Goal: Task Accomplishment & Management: Manage account settings

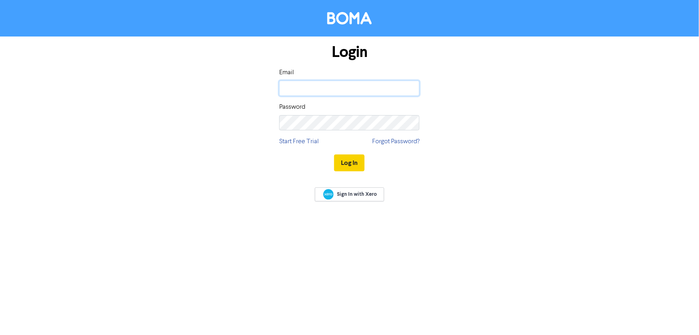
type input "[PERSON_NAME][EMAIL_ADDRESS][DOMAIN_NAME]"
drag, startPoint x: 353, startPoint y: 159, endPoint x: 389, endPoint y: 154, distance: 36.3
click at [353, 158] on button "Log In" at bounding box center [349, 162] width 30 height 17
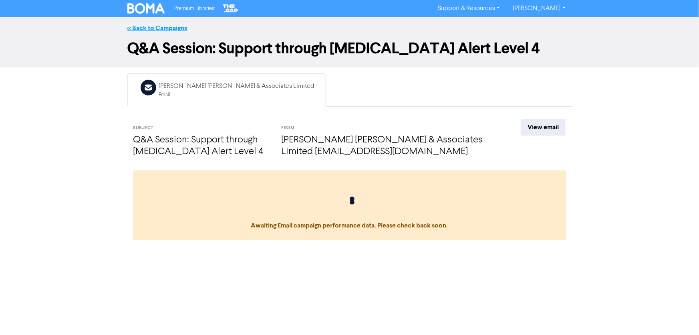
click at [155, 26] on link "<< Back to Campaigns" at bounding box center [157, 28] width 60 height 8
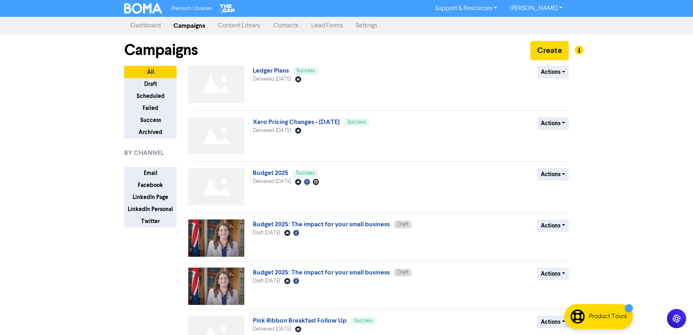
click at [293, 26] on link "Contacts" at bounding box center [286, 26] width 38 height 16
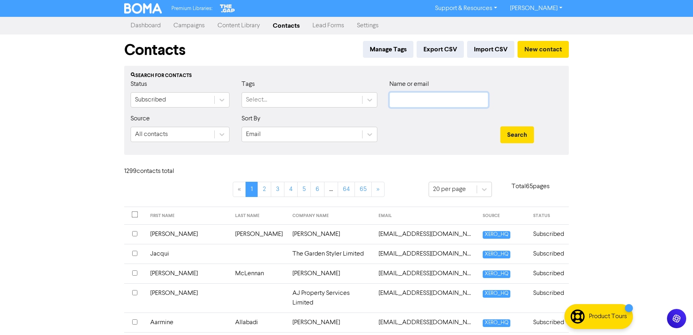
click at [441, 97] on input "text" at bounding box center [439, 99] width 99 height 15
click at [404, 102] on input "text" at bounding box center [439, 99] width 99 height 15
click at [404, 100] on input "text" at bounding box center [439, 99] width 99 height 15
click at [436, 100] on input "text" at bounding box center [439, 99] width 99 height 15
paste input "[PERSON_NAME][EMAIL_ADDRESS][PERSON_NAME][DOMAIN_NAME]"
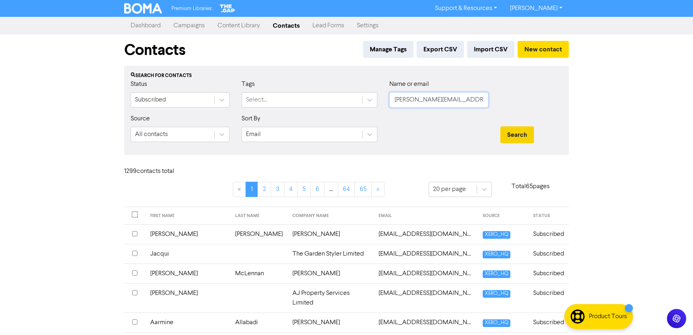
type input "[PERSON_NAME][EMAIL_ADDRESS][PERSON_NAME][DOMAIN_NAME]"
click at [528, 137] on button "Search" at bounding box center [518, 134] width 34 height 17
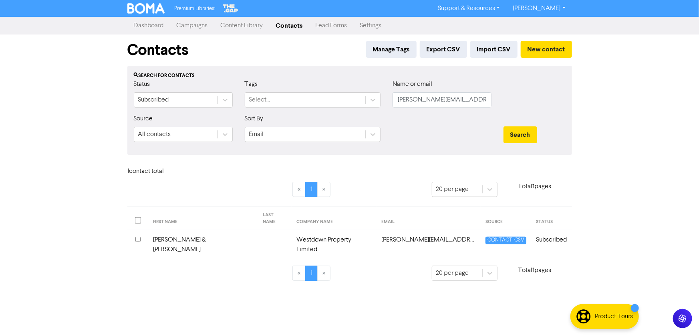
click at [137, 236] on input "checkbox" at bounding box center [137, 238] width 5 height 5
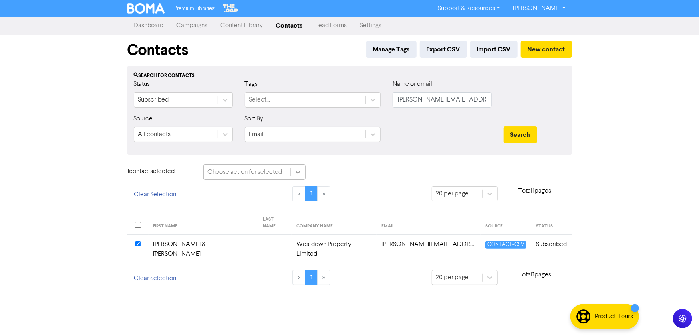
click at [293, 172] on div at bounding box center [298, 172] width 14 height 14
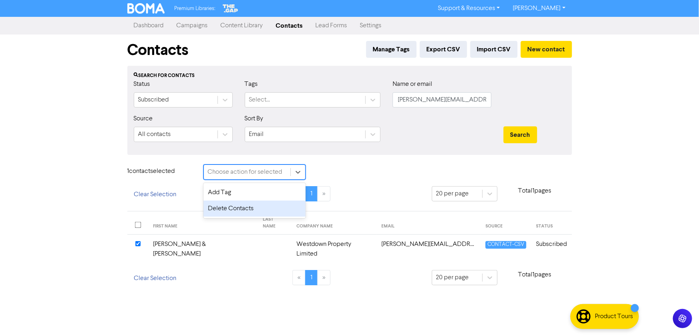
click at [264, 210] on div "Delete Contacts" at bounding box center [255, 208] width 102 height 16
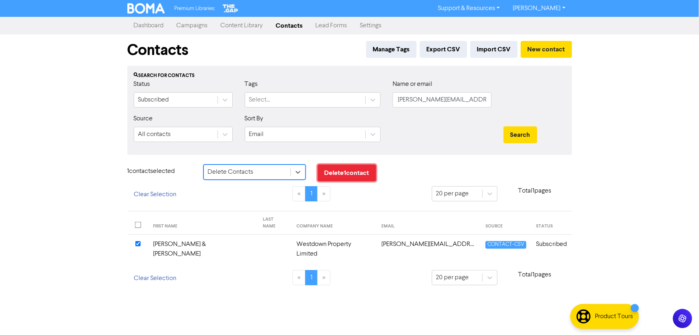
click at [337, 170] on button "Delete 1 contact" at bounding box center [347, 172] width 59 height 17
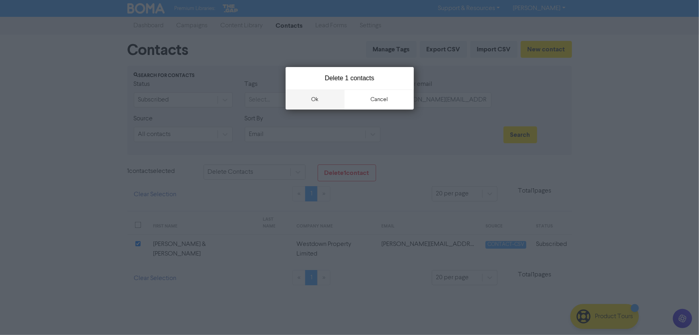
click at [325, 100] on button "ok" at bounding box center [315, 99] width 59 height 20
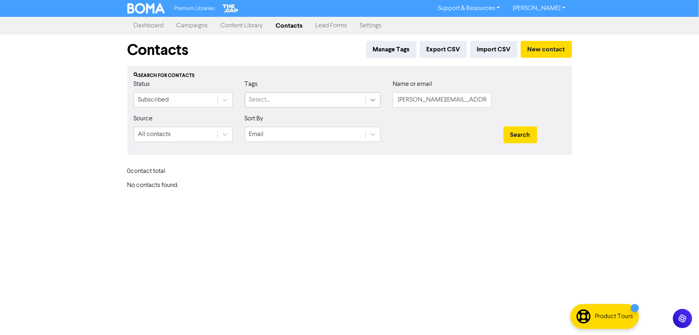
click at [373, 95] on div at bounding box center [373, 100] width 14 height 14
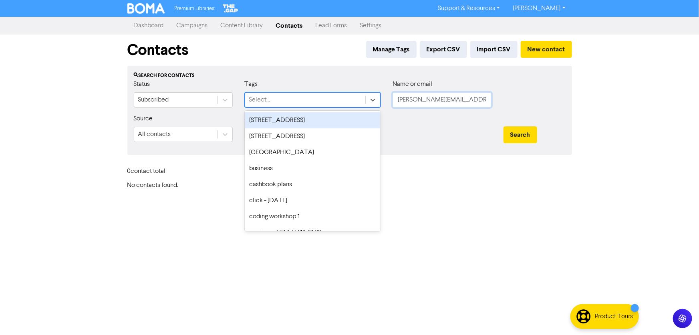
click at [396, 99] on input "[PERSON_NAME][EMAIL_ADDRESS][PERSON_NAME][DOMAIN_NAME]" at bounding box center [442, 99] width 99 height 15
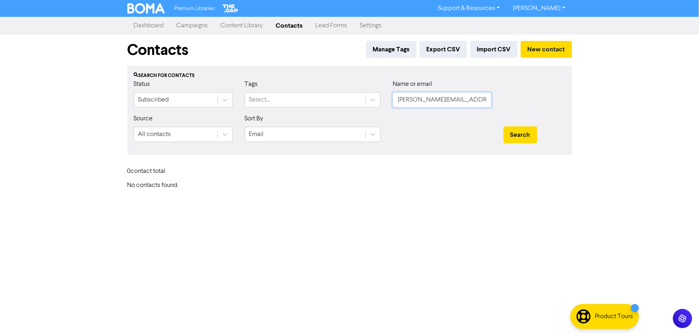
drag, startPoint x: 396, startPoint y: 99, endPoint x: 572, endPoint y: 112, distance: 176.8
click at [572, 112] on div "Contacts Manage Tags Export CSV Import CSV New contact Search for contacts Stat…" at bounding box center [349, 111] width 457 height 155
paste input "[PERSON_NAME][EMAIL_ADDRESS][DOMAIN_NAME]"
type input "[PERSON_NAME][EMAIL_ADDRESS][DOMAIN_NAME]"
click at [517, 139] on button "Search" at bounding box center [521, 134] width 34 height 17
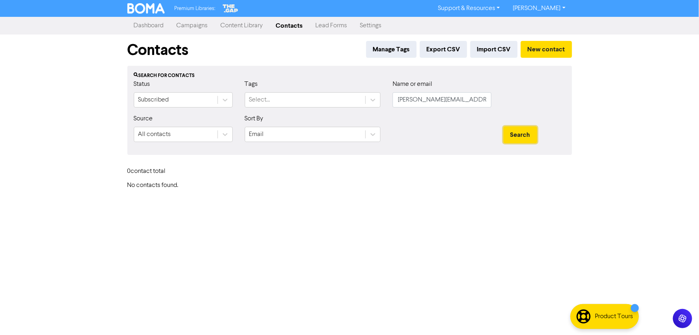
drag, startPoint x: 528, startPoint y: 131, endPoint x: 515, endPoint y: 172, distance: 43.5
click at [528, 131] on button "Search" at bounding box center [521, 134] width 34 height 17
click at [553, 48] on button "New contact" at bounding box center [546, 49] width 51 height 17
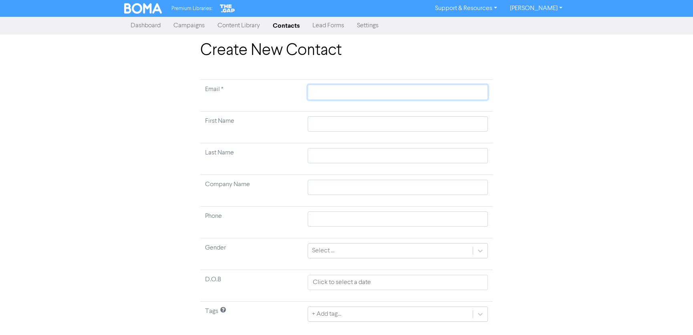
paste input "[EMAIL_ADDRESS][DOMAIN_NAME]"
type input "[EMAIL_ADDRESS][DOMAIN_NAME]"
drag, startPoint x: 290, startPoint y: 90, endPoint x: 219, endPoint y: 93, distance: 70.6
click at [218, 93] on tr "Email * [EMAIL_ADDRESS][DOMAIN_NAME]" at bounding box center [346, 96] width 293 height 32
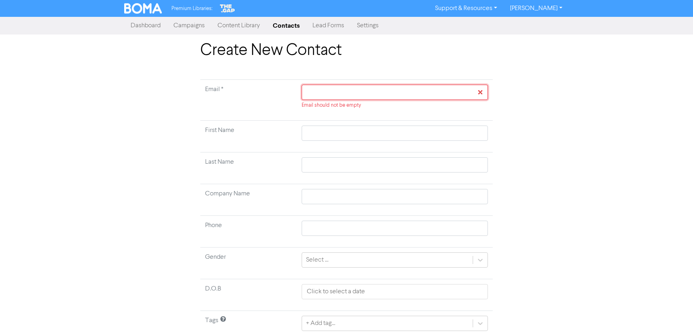
click at [321, 92] on input "text" at bounding box center [395, 92] width 186 height 15
paste input "[PERSON_NAME][EMAIL_ADDRESS][DOMAIN_NAME]"
type input "[PERSON_NAME][EMAIL_ADDRESS][DOMAIN_NAME]"
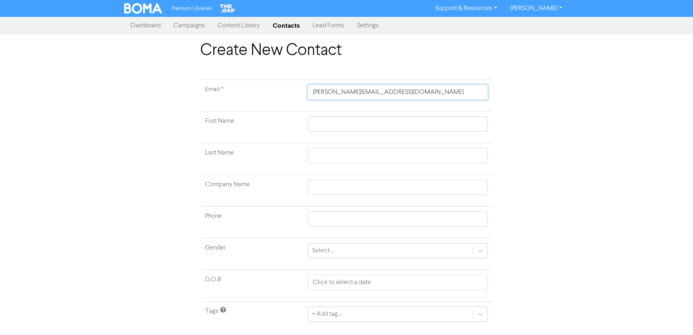
type input "[PERSON_NAME][EMAIL_ADDRESS][DOMAIN_NAME]"
click at [326, 125] on input "text" at bounding box center [398, 123] width 180 height 15
type input "K"
type input "Ke"
type input "Kev"
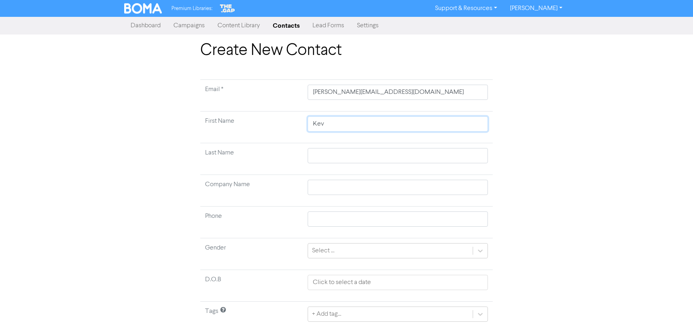
type input "Kevi"
type input "[PERSON_NAME]"
type input "P"
type input "Pa"
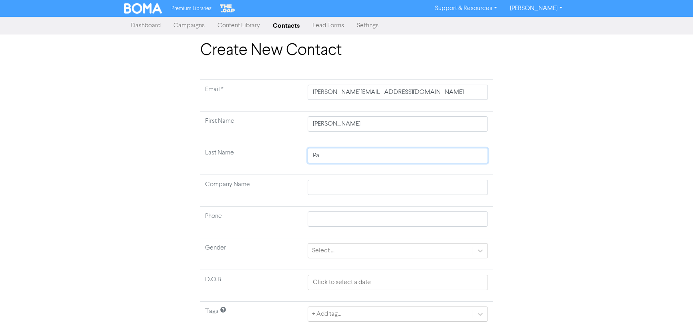
type input "Pal"
type input "Palm"
type input "Palme"
type input "[PERSON_NAME]"
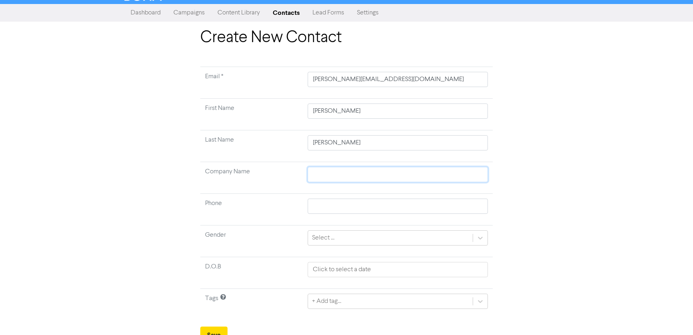
scroll to position [20, 0]
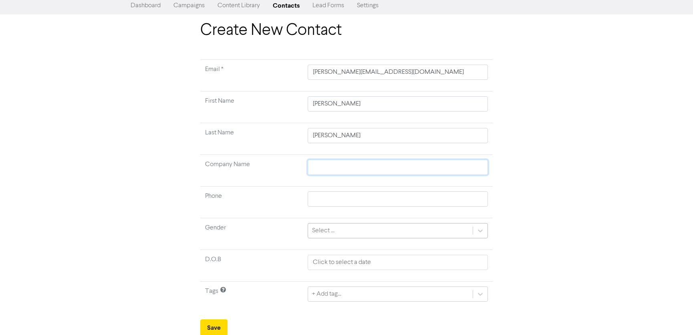
type input "W"
type input "Wy"
type input "W"
type input "Wa"
type input "Wat"
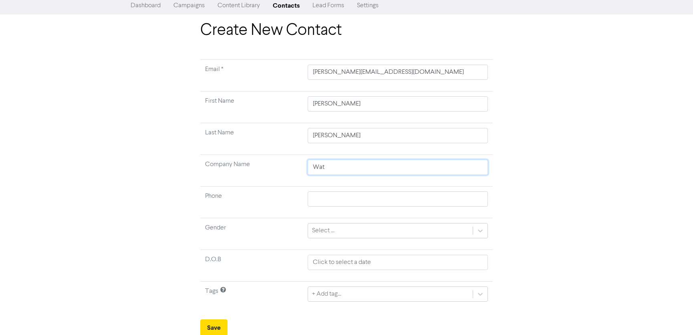
type input "Wate"
type input "Water"
type input "Water M"
type input "Water Ma"
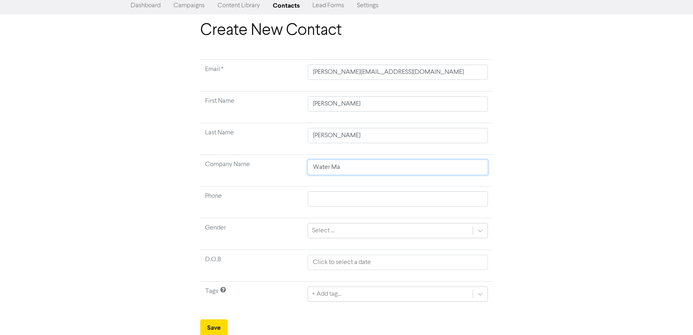
type input "Water Man"
type input "Water Mana"
type input "Water Manag"
type input "Water Manage"
type input "Water Managem"
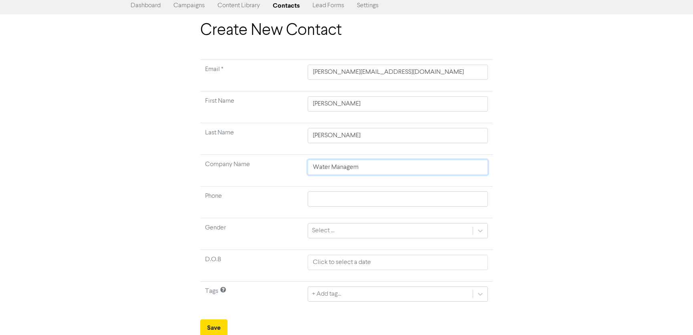
type input "Water Manageme"
type input "Water Managemen"
type input "Water Management"
type input "Water Management S"
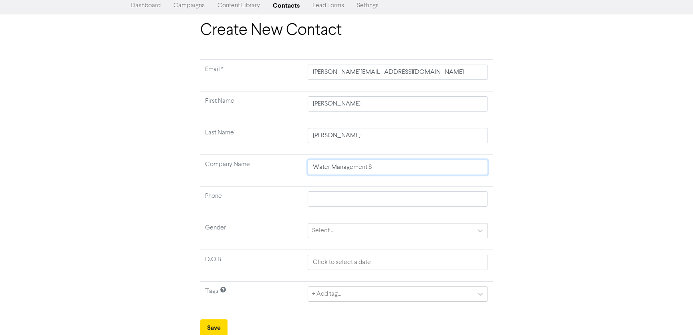
type input "Water Management So"
type input "Water Management Sol"
type input "Water Management Solu"
type input "Water Management Solut"
type input "Water Management Soluti"
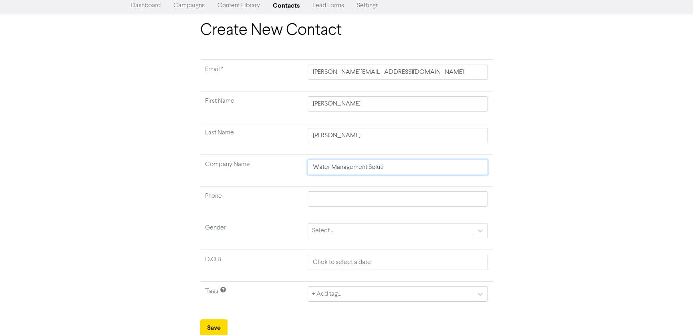
type input "Water Management Solutio"
type input "Water Management Solution"
type input "Water Management Solutions"
type input "Water Management Solutions L"
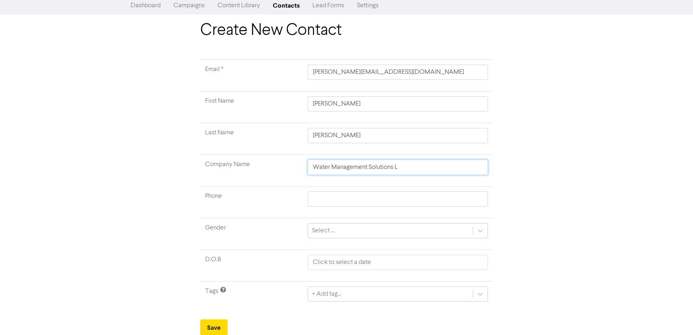
type input "Water Management Solutions Li"
type input "Water Management Solutions [PERSON_NAME]"
type input "Water Management Solutions Limi"
type input "Water Management Solutions Limit"
type input "Water Management Solutions Limite"
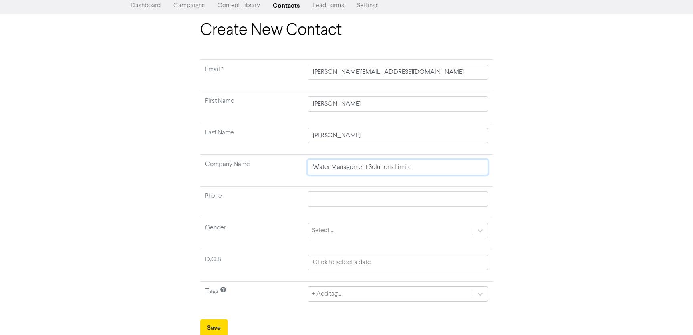
type input "Water Management Solutions Limited"
click at [341, 291] on div "+ Add tag..." at bounding box center [398, 293] width 180 height 15
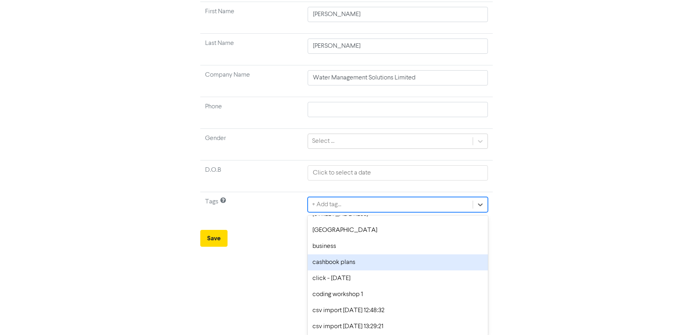
scroll to position [0, 0]
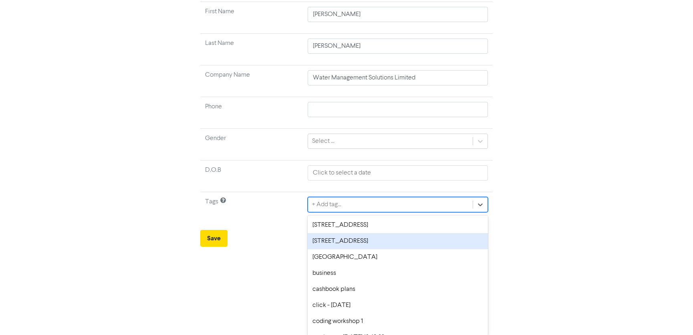
click at [329, 241] on div "[STREET_ADDRESS]" at bounding box center [398, 241] width 180 height 16
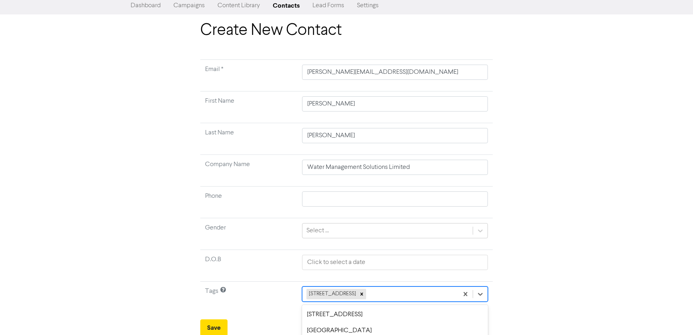
scroll to position [109, 0]
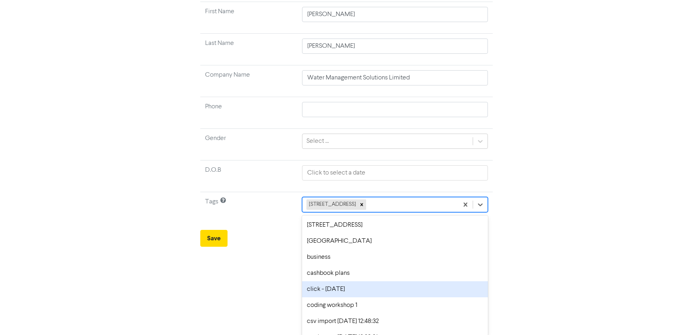
click at [371, 212] on div "option click - [DATE] focused, 6 of 54. 53 results available. Use Up and Down t…" at bounding box center [395, 204] width 186 height 15
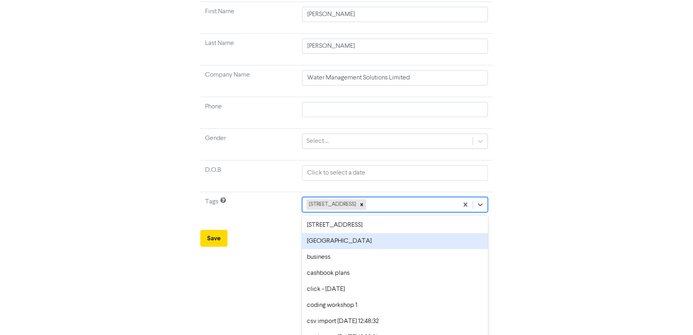
click at [344, 244] on div "[GEOGRAPHIC_DATA]" at bounding box center [395, 241] width 186 height 16
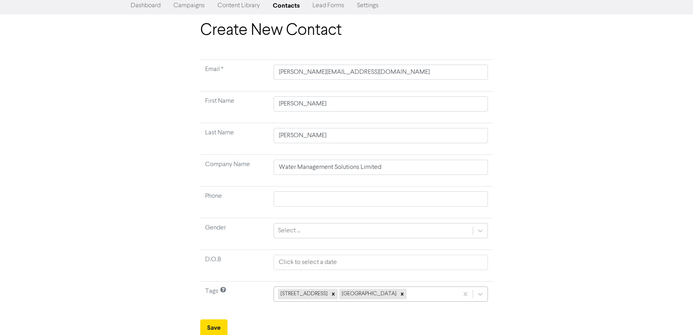
click at [396, 295] on div "[STREET_ADDRESS]" at bounding box center [381, 293] width 214 height 15
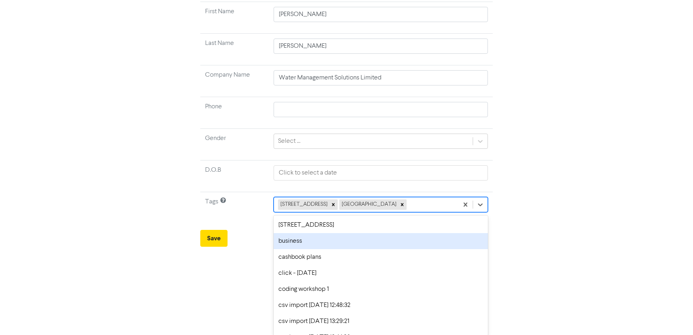
click at [329, 240] on div "business" at bounding box center [381, 241] width 214 height 16
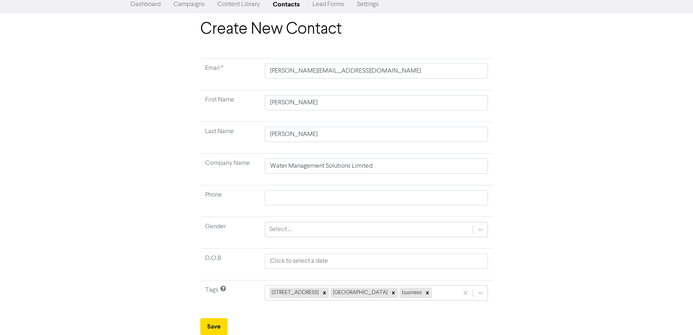
scroll to position [20, 0]
drag, startPoint x: 216, startPoint y: 326, endPoint x: 210, endPoint y: 262, distance: 64.4
click at [216, 326] on button "Save" at bounding box center [213, 327] width 27 height 17
click at [218, 324] on button "Save" at bounding box center [213, 327] width 27 height 17
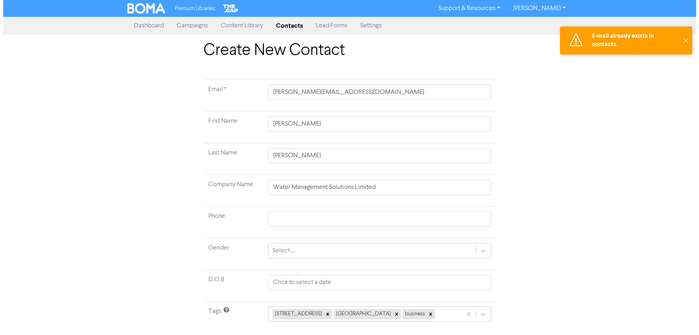
scroll to position [0, 0]
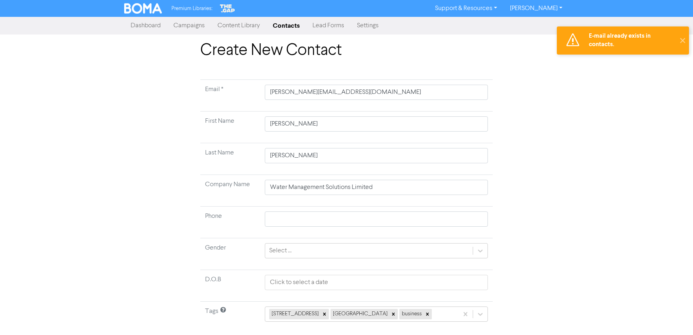
click at [285, 23] on link "Contacts" at bounding box center [286, 26] width 40 height 16
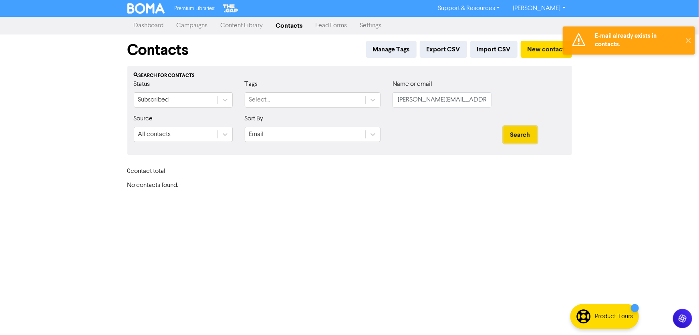
click at [519, 133] on button "Search" at bounding box center [521, 134] width 34 height 17
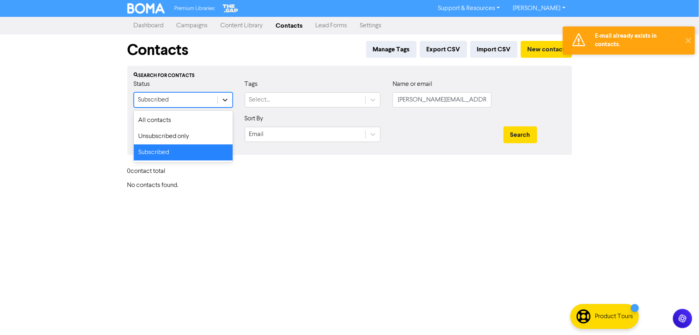
click at [228, 101] on icon at bounding box center [225, 100] width 8 height 8
click at [199, 123] on div "All contacts" at bounding box center [183, 120] width 99 height 16
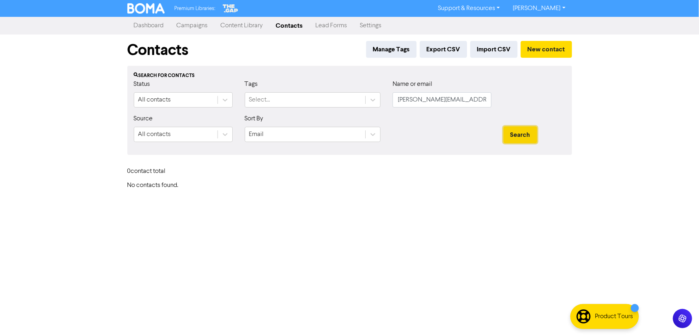
click at [521, 134] on button "Search" at bounding box center [521, 134] width 34 height 17
click at [511, 137] on button "Search" at bounding box center [521, 134] width 34 height 17
click at [521, 132] on button "Search" at bounding box center [521, 134] width 34 height 17
click at [517, 139] on button "Search" at bounding box center [521, 134] width 34 height 17
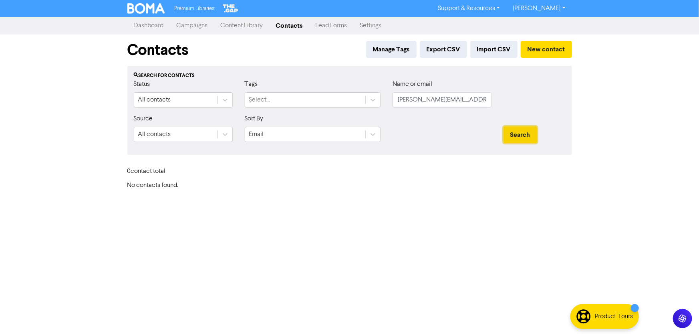
click at [513, 137] on button "Search" at bounding box center [521, 134] width 34 height 17
click at [473, 103] on input "[PERSON_NAME][EMAIL_ADDRESS][DOMAIN_NAME]" at bounding box center [442, 99] width 99 height 15
click at [481, 98] on input "[PERSON_NAME][EMAIL_ADDRESS][DOMAIN_NAME]" at bounding box center [442, 99] width 99 height 15
click at [484, 98] on input "[PERSON_NAME][EMAIL_ADDRESS][DOMAIN_NAME]" at bounding box center [442, 99] width 99 height 15
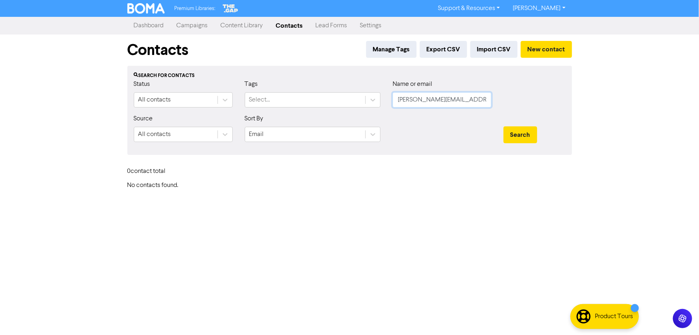
drag, startPoint x: 486, startPoint y: 98, endPoint x: 383, endPoint y: 97, distance: 103.8
click at [383, 97] on div "Status All contacts Tags Select... Name or email [PERSON_NAME][EMAIL_ADDRESS][D…" at bounding box center [350, 96] width 444 height 34
click at [406, 103] on input "text" at bounding box center [442, 99] width 99 height 15
type input "[PERSON_NAME]"
click at [504, 126] on button "Search" at bounding box center [521, 134] width 34 height 17
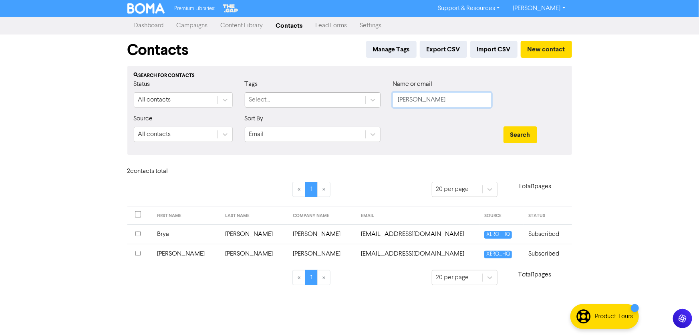
drag, startPoint x: 432, startPoint y: 98, endPoint x: 363, endPoint y: 98, distance: 69.7
click at [363, 98] on div "Status All contacts Tags Select... Name or email [PERSON_NAME]" at bounding box center [350, 96] width 444 height 34
type input "ruka"
click at [504, 126] on button "Search" at bounding box center [521, 134] width 34 height 17
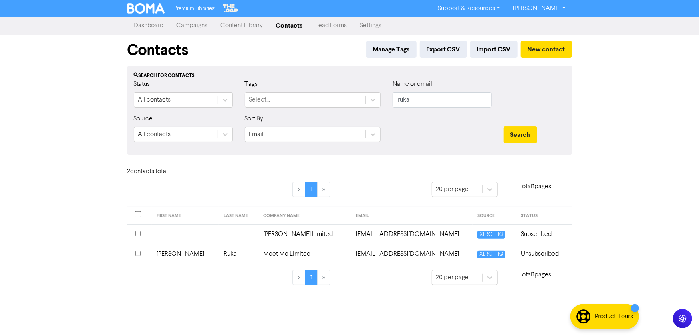
click at [137, 233] on input "checkbox" at bounding box center [137, 233] width 5 height 5
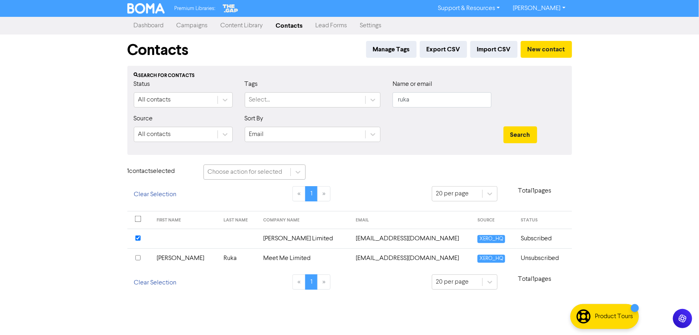
click at [256, 172] on div "Choose action for selected" at bounding box center [245, 172] width 75 height 10
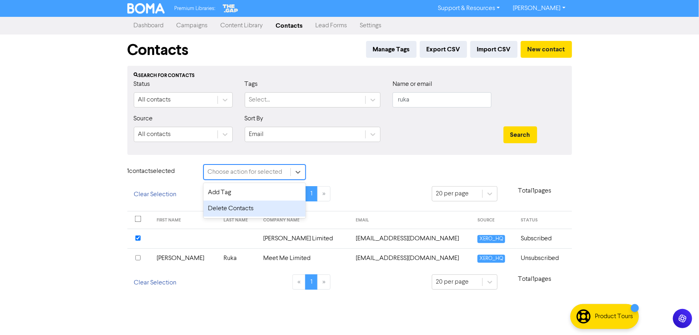
click at [240, 208] on div "Delete Contacts" at bounding box center [255, 208] width 102 height 16
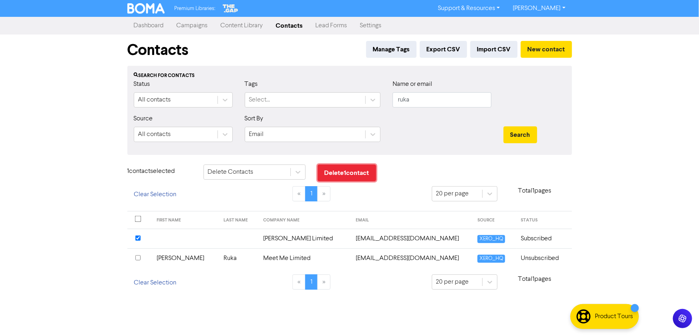
click at [338, 171] on button "Delete 1 contact" at bounding box center [347, 172] width 59 height 17
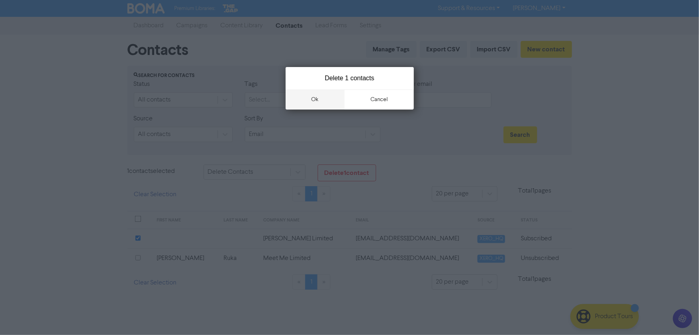
click at [320, 97] on button "ok" at bounding box center [315, 99] width 59 height 20
